Goal: Transaction & Acquisition: Download file/media

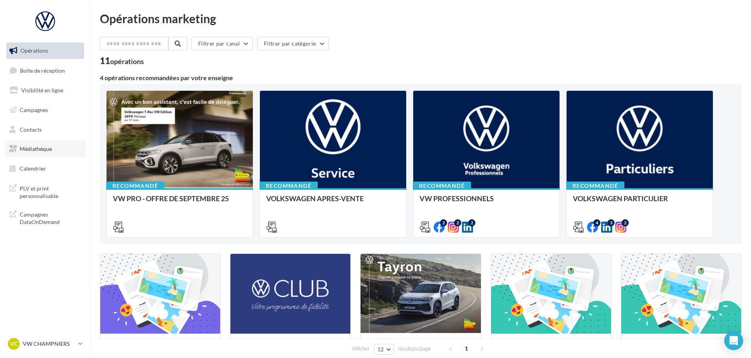
click at [31, 146] on span "Médiathèque" at bounding box center [36, 149] width 32 height 7
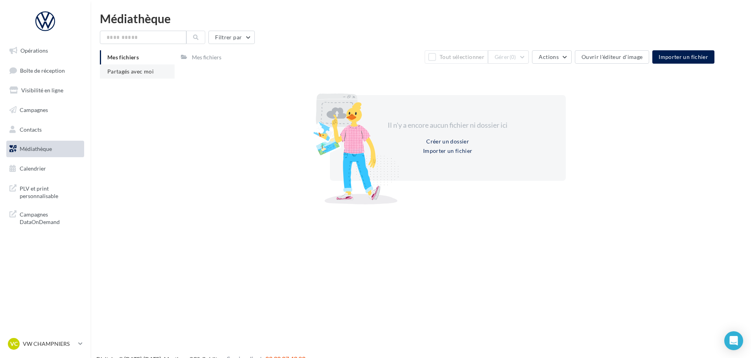
click at [123, 66] on li "Partagés avec moi" at bounding box center [137, 72] width 75 height 14
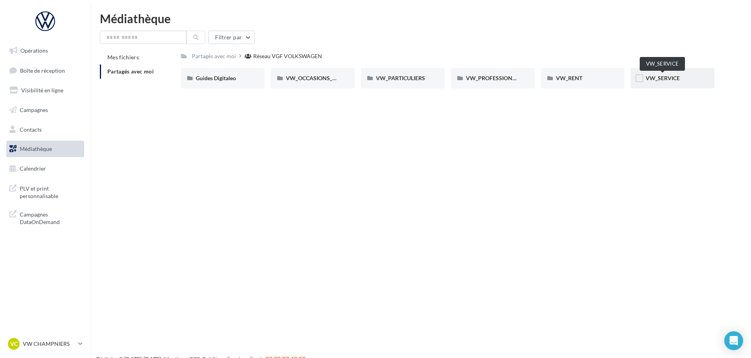
click at [653, 76] on span "VW_SERVICE" at bounding box center [663, 78] width 34 height 7
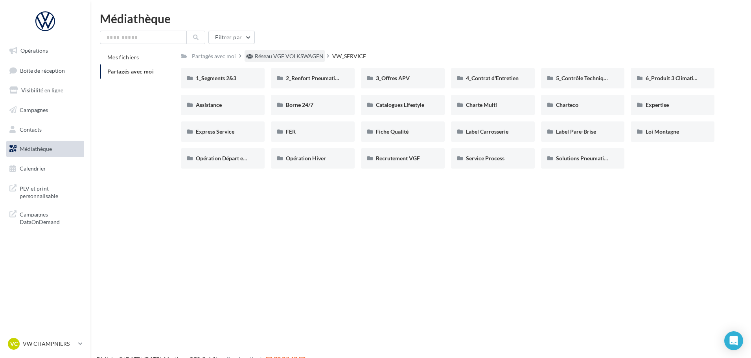
click at [304, 57] on div "Réseau VGF VOLKSWAGEN" at bounding box center [289, 56] width 69 height 8
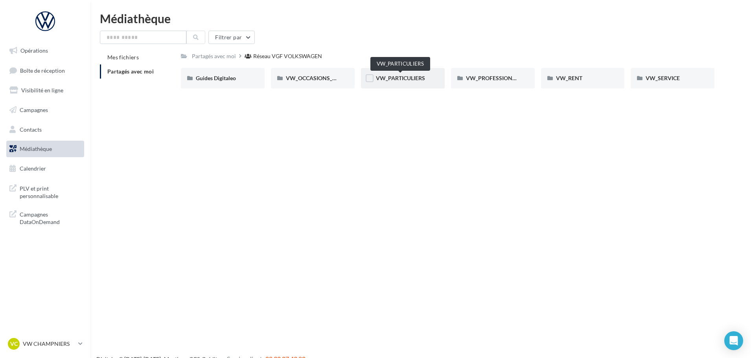
click at [393, 81] on span "VW_PARTICULIERS" at bounding box center [400, 78] width 49 height 7
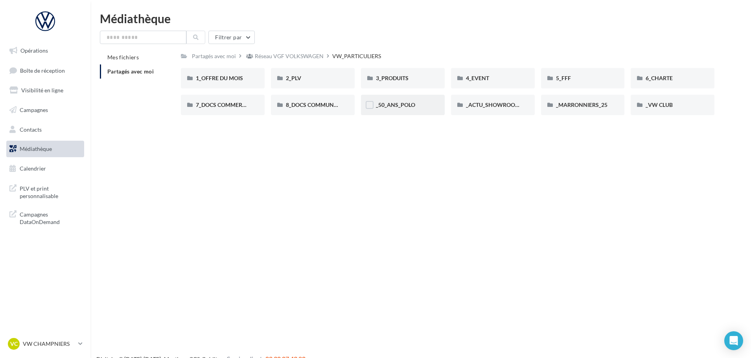
click at [432, 104] on div "_50_ANS_POLO" at bounding box center [403, 105] width 84 height 20
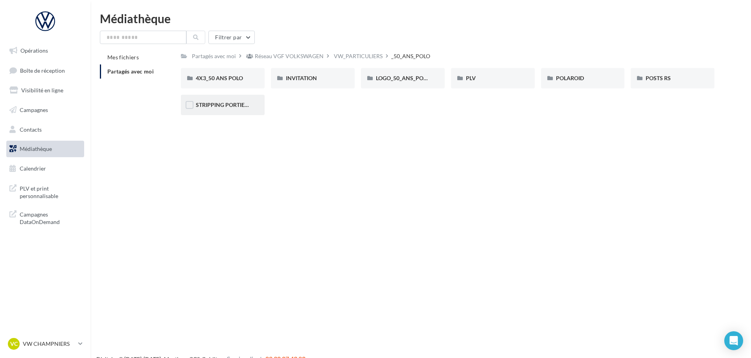
click at [226, 111] on div "STRIPPING PORTIERE" at bounding box center [223, 105] width 84 height 20
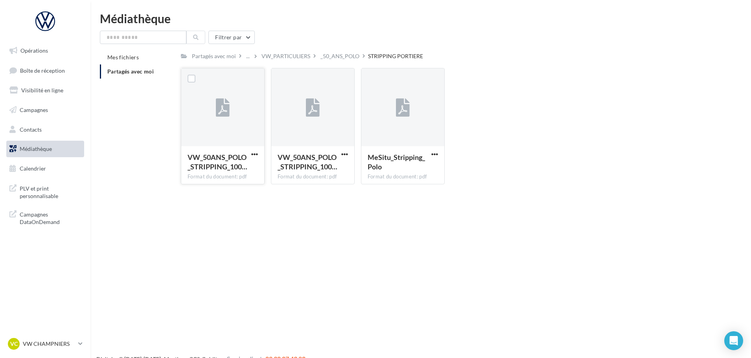
click at [259, 155] on button "button" at bounding box center [255, 155] width 10 height 8
click at [248, 176] on button "Télécharger" at bounding box center [220, 170] width 79 height 20
click at [345, 157] on span "button" at bounding box center [344, 154] width 7 height 7
click at [337, 165] on button "Télécharger" at bounding box center [310, 170] width 79 height 20
click at [429, 154] on div "MeSitu_Stripping_Polo" at bounding box center [403, 163] width 70 height 21
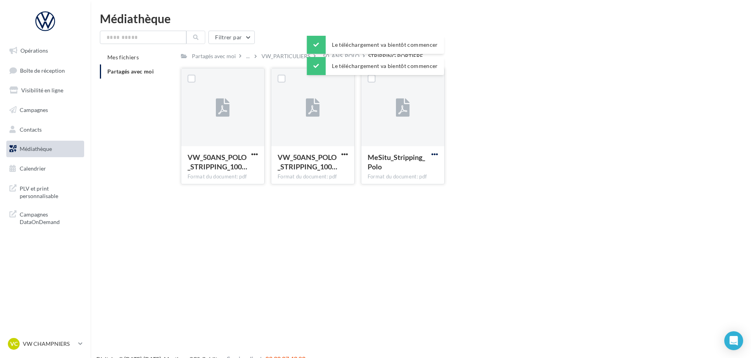
click at [434, 156] on span "button" at bounding box center [434, 154] width 7 height 7
click at [420, 166] on button "Télécharger" at bounding box center [400, 170] width 79 height 20
click at [346, 51] on div "_50_ANS_POLO" at bounding box center [340, 55] width 42 height 11
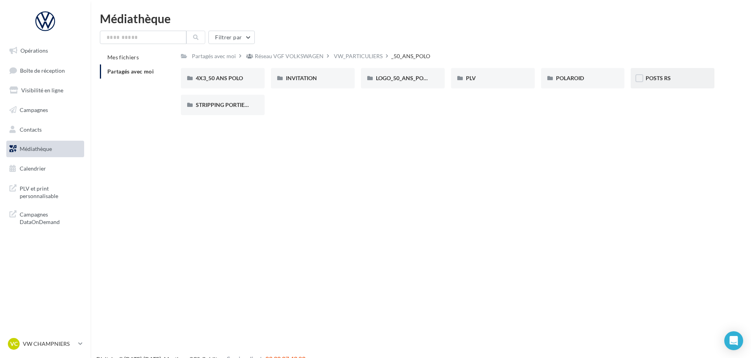
click at [663, 86] on div "POSTS RS" at bounding box center [673, 78] width 84 height 20
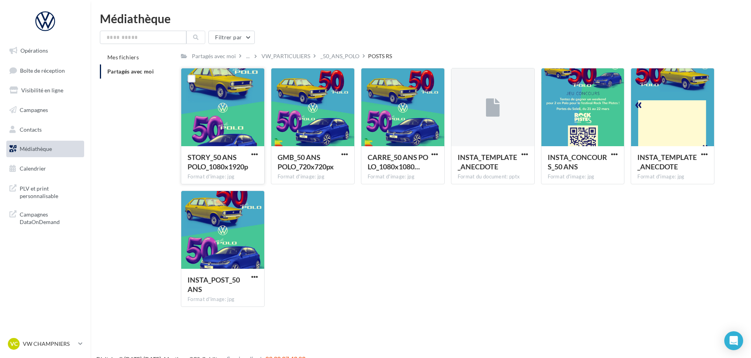
click at [250, 153] on button "button" at bounding box center [255, 155] width 10 height 8
click at [243, 173] on button "Télécharger" at bounding box center [220, 170] width 79 height 20
click at [341, 157] on span "button" at bounding box center [344, 154] width 7 height 7
click at [337, 167] on button "Télécharger" at bounding box center [310, 170] width 79 height 20
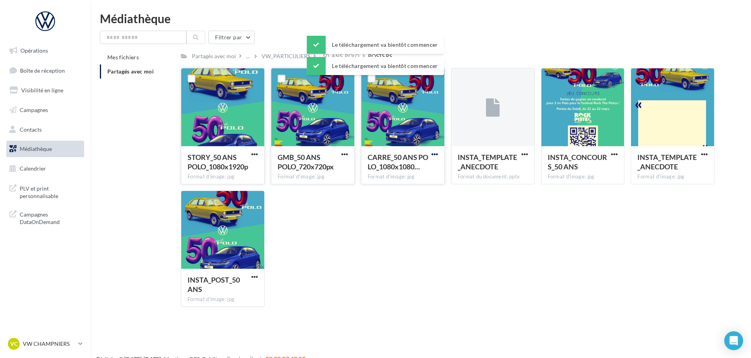
click at [433, 154] on span "button" at bounding box center [434, 154] width 7 height 7
click at [407, 171] on button "Télécharger" at bounding box center [400, 170] width 79 height 20
click at [522, 152] on span "button" at bounding box center [525, 154] width 7 height 7
click at [519, 169] on button "Télécharger" at bounding box center [490, 170] width 79 height 20
drag, startPoint x: 616, startPoint y: 153, endPoint x: 610, endPoint y: 159, distance: 8.3
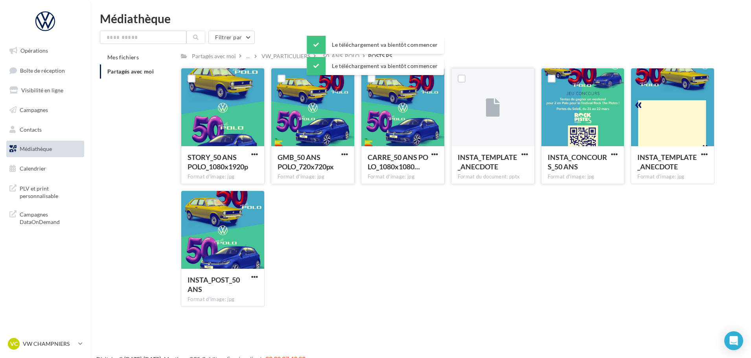
click at [616, 153] on span "button" at bounding box center [614, 154] width 7 height 7
click at [595, 170] on button "Télécharger" at bounding box center [580, 170] width 79 height 20
click at [706, 154] on span "button" at bounding box center [704, 154] width 7 height 7
click at [691, 171] on button "Télécharger" at bounding box center [670, 170] width 79 height 20
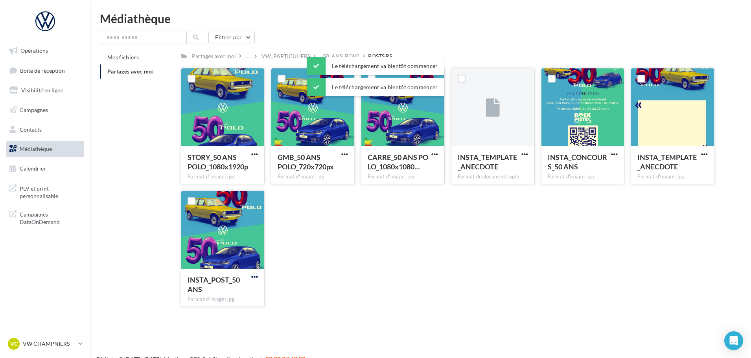
click at [255, 278] on span "button" at bounding box center [254, 277] width 7 height 7
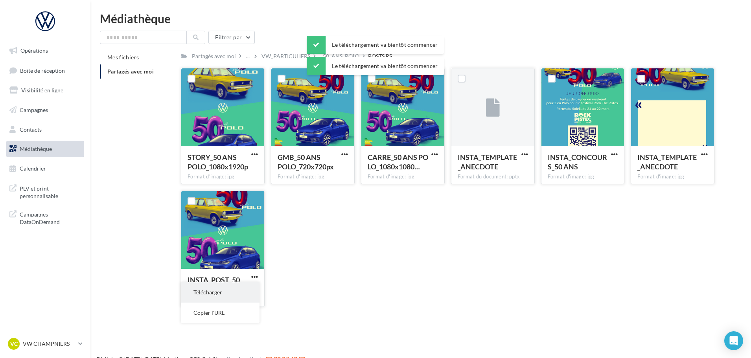
click at [244, 290] on button "Télécharger" at bounding box center [220, 292] width 79 height 20
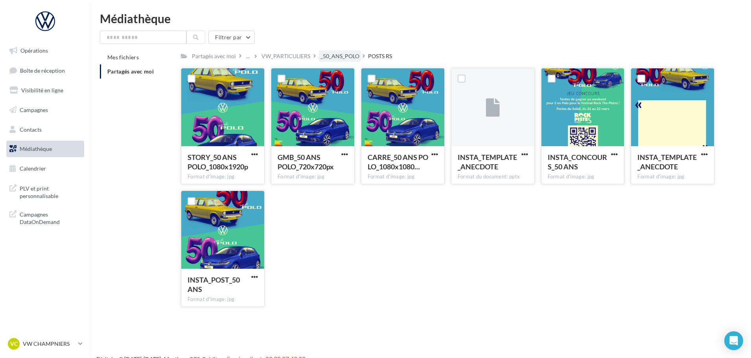
click at [322, 56] on div "_50_ANS_POLO" at bounding box center [340, 56] width 39 height 8
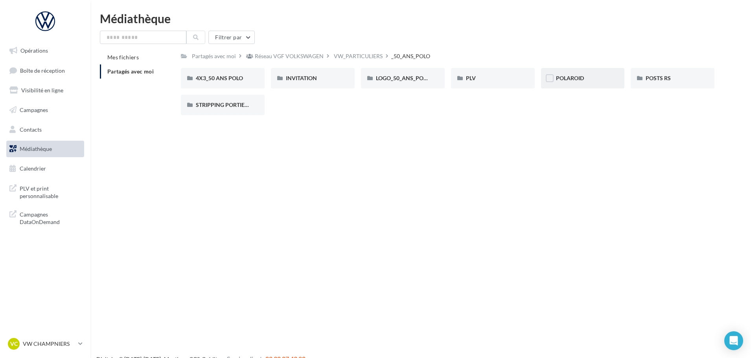
click at [578, 83] on div "POLAROID" at bounding box center [583, 78] width 84 height 20
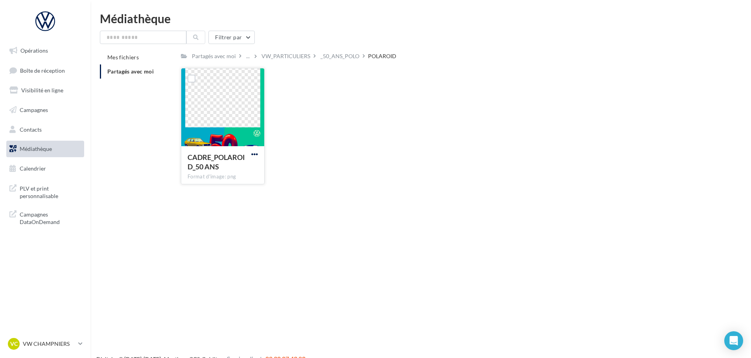
click at [254, 156] on span "button" at bounding box center [254, 154] width 7 height 7
click at [232, 172] on button "Télécharger" at bounding box center [220, 170] width 79 height 20
click at [343, 57] on div "_50_ANS_POLO" at bounding box center [340, 56] width 39 height 8
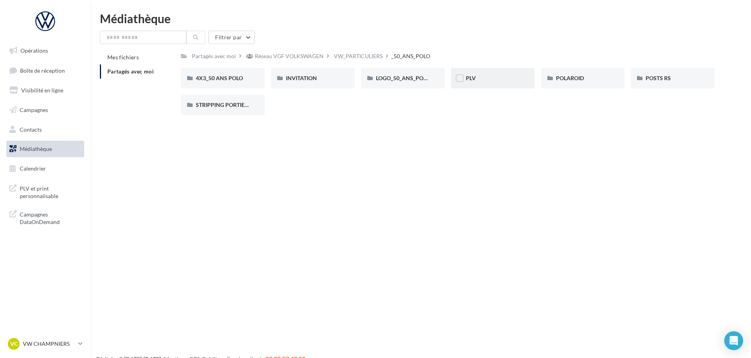
click at [481, 82] on div "PLV" at bounding box center [493, 78] width 54 height 8
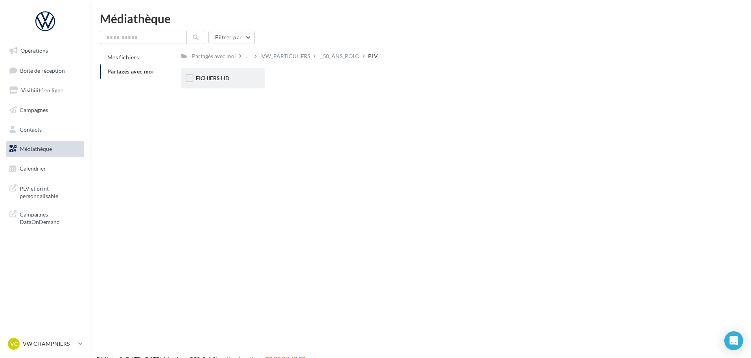
click at [212, 88] on div "FICHIERS HD" at bounding box center [223, 78] width 84 height 20
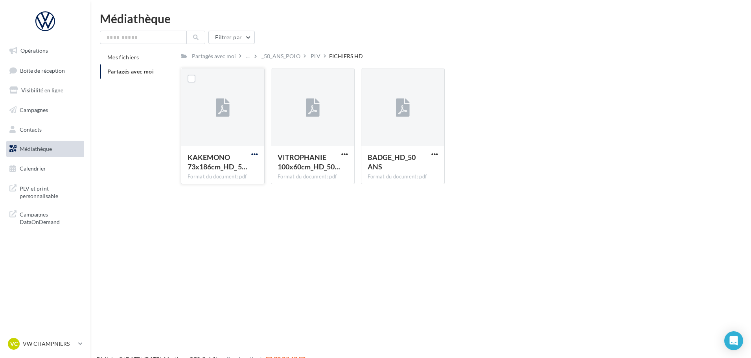
click at [254, 157] on span "button" at bounding box center [254, 154] width 7 height 7
click at [250, 170] on button "Télécharger" at bounding box center [220, 170] width 79 height 20
click at [345, 154] on span "button" at bounding box center [344, 154] width 7 height 7
click at [335, 174] on button "Télécharger" at bounding box center [310, 170] width 79 height 20
click at [427, 156] on div "BADGE_HD_50 ANS" at bounding box center [398, 162] width 61 height 19
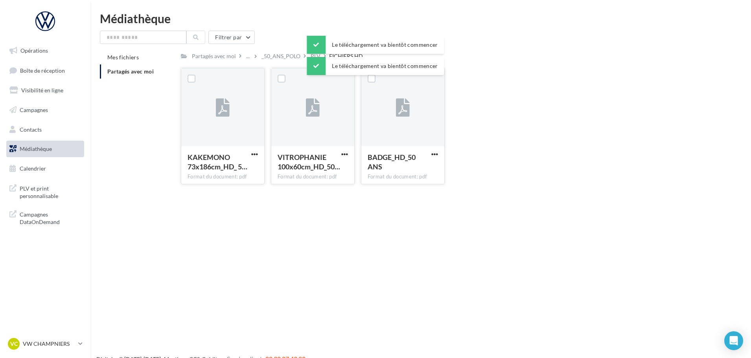
click at [438, 153] on button "button" at bounding box center [435, 155] width 10 height 8
click at [425, 170] on button "Télécharger" at bounding box center [400, 170] width 79 height 20
click at [314, 57] on div "PLV" at bounding box center [316, 56] width 10 height 8
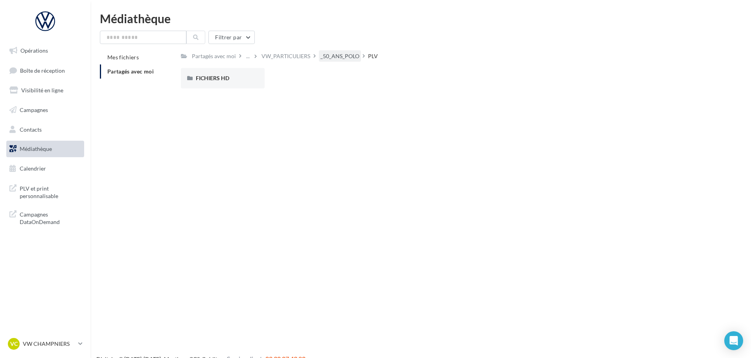
click at [334, 54] on div "_50_ANS_POLO" at bounding box center [340, 56] width 39 height 8
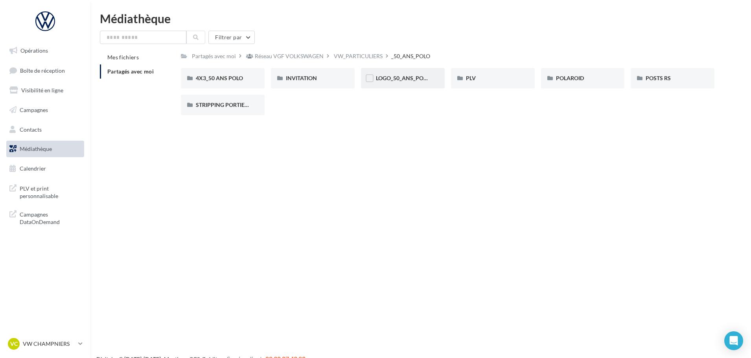
click at [417, 83] on div "LOGO_50_ANS_POLO" at bounding box center [403, 78] width 84 height 20
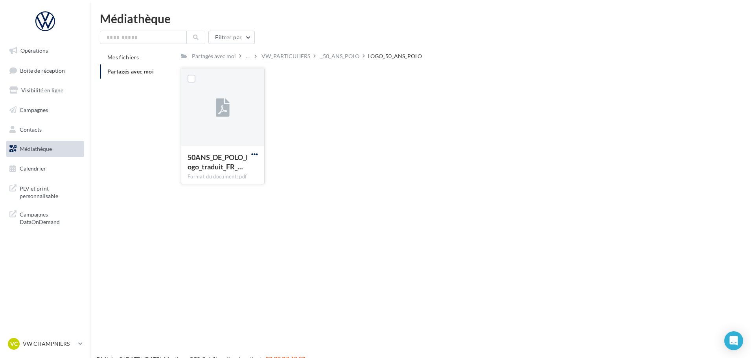
click at [254, 151] on span "button" at bounding box center [254, 154] width 7 height 7
click at [255, 171] on button "Télécharger" at bounding box center [220, 170] width 79 height 20
click at [350, 59] on div "_50_ANS_POLO" at bounding box center [340, 56] width 39 height 8
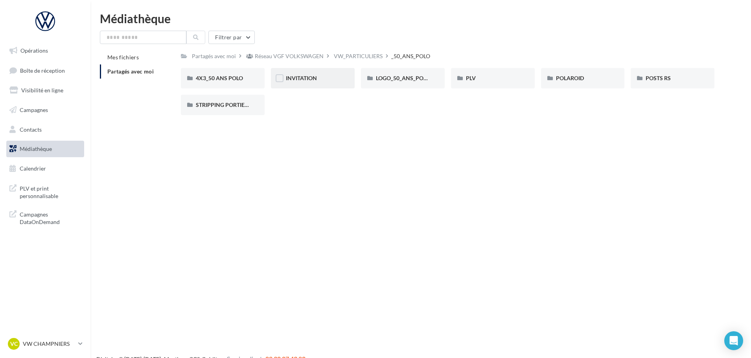
click at [328, 81] on div "INVITATION" at bounding box center [313, 78] width 54 height 8
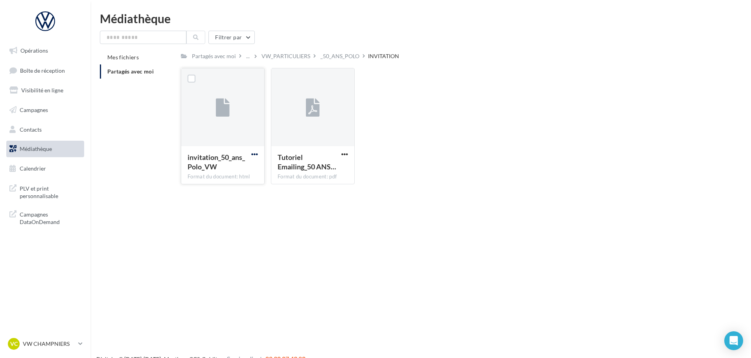
click at [257, 154] on span "button" at bounding box center [254, 154] width 7 height 7
click at [240, 173] on button "Télécharger" at bounding box center [220, 170] width 79 height 20
click at [341, 153] on span "button" at bounding box center [344, 154] width 7 height 7
click at [346, 166] on button "Télécharger" at bounding box center [310, 170] width 79 height 20
click at [344, 57] on div "_50_ANS_POLO" at bounding box center [340, 56] width 39 height 8
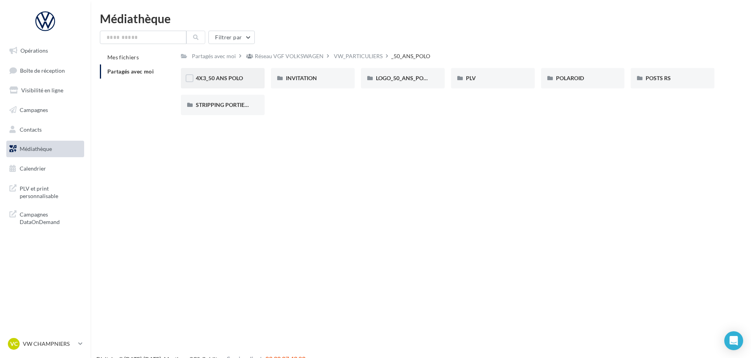
click at [238, 84] on div "4X3_50 ANS POLO" at bounding box center [223, 78] width 84 height 20
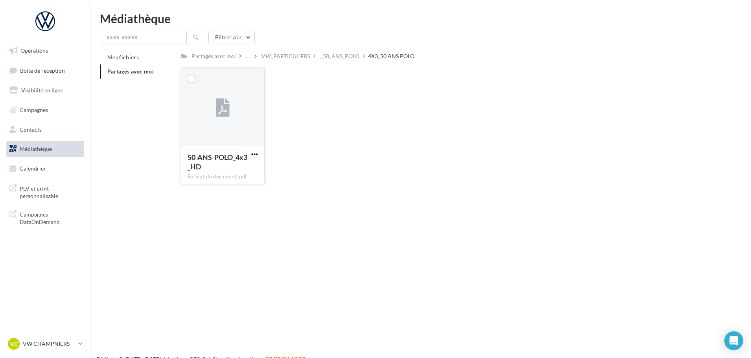
click at [253, 156] on span "button" at bounding box center [254, 154] width 7 height 7
click at [248, 172] on button "Télécharger" at bounding box center [220, 170] width 79 height 20
click at [329, 54] on div "_50_ANS_POLO" at bounding box center [340, 56] width 39 height 8
